Goal: Complete application form

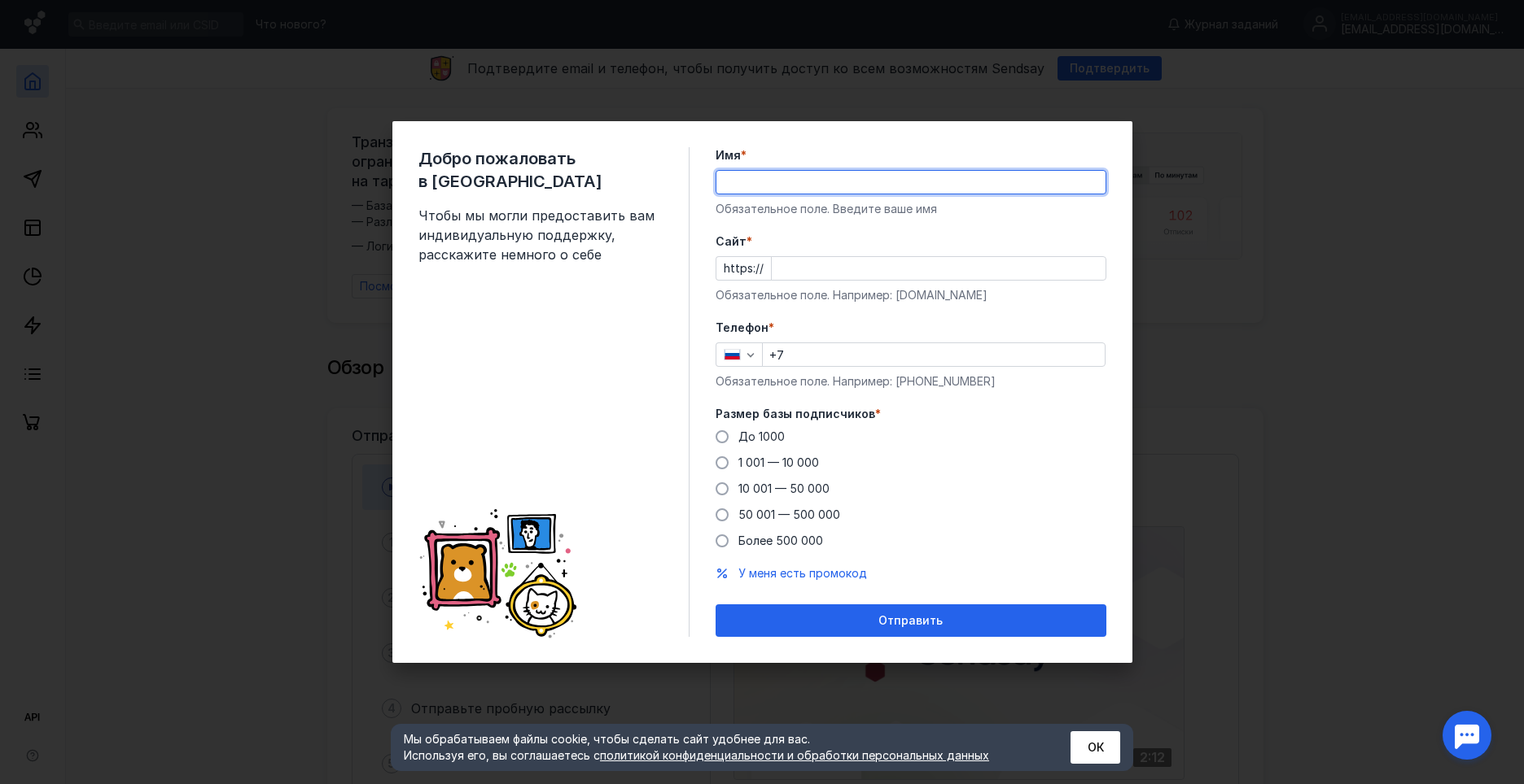
click at [832, 188] on input "Имя *" at bounding box center [910, 182] width 389 height 23
type input "[PERSON_NAME]"
type input "[PHONE_NUMBER]"
click at [875, 413] on span "*" at bounding box center [878, 414] width 6 height 17
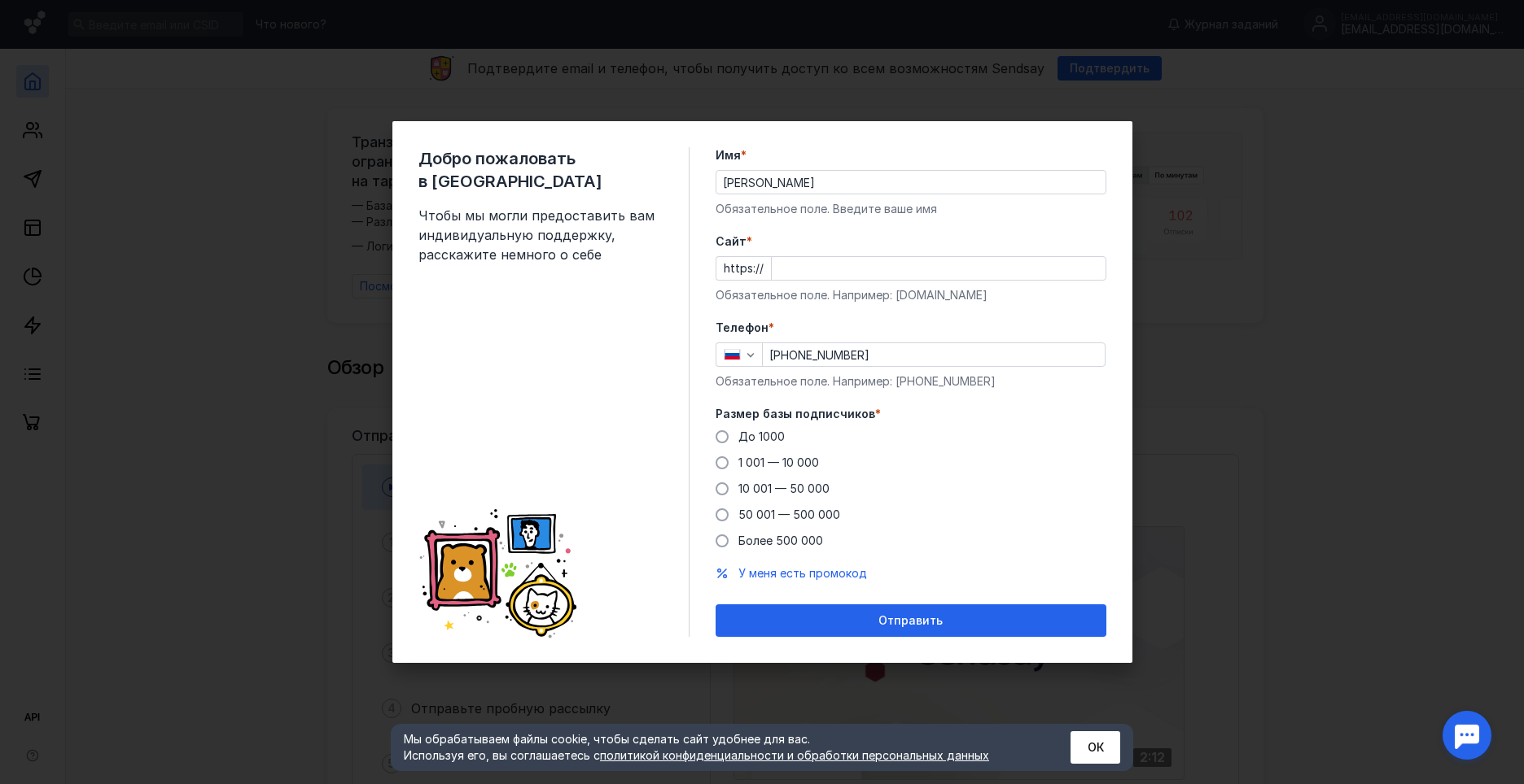
click at [875, 413] on span "*" at bounding box center [878, 414] width 6 height 17
click at [222, 235] on div "Добро пожаловать в Sendsay Чтобы мы могли предоставить вам индивидуальную подде…" at bounding box center [762, 392] width 1524 height 784
click at [720, 439] on span at bounding box center [721, 436] width 13 height 13
click at [0, 0] on input "До 1000" at bounding box center [0, 0] width 0 height 0
